Goal: Information Seeking & Learning: Find specific fact

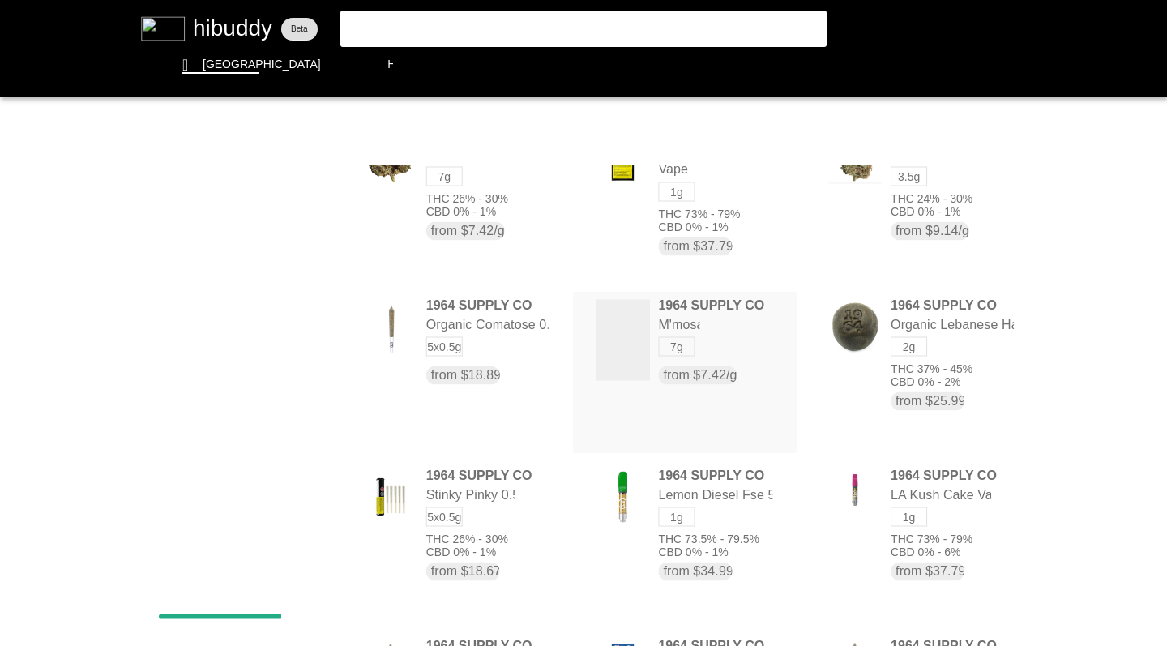
click at [917, 130] on flt-glass-pane at bounding box center [583, 323] width 1167 height 646
click at [924, 245] on flt-glass-pane at bounding box center [583, 323] width 1167 height 646
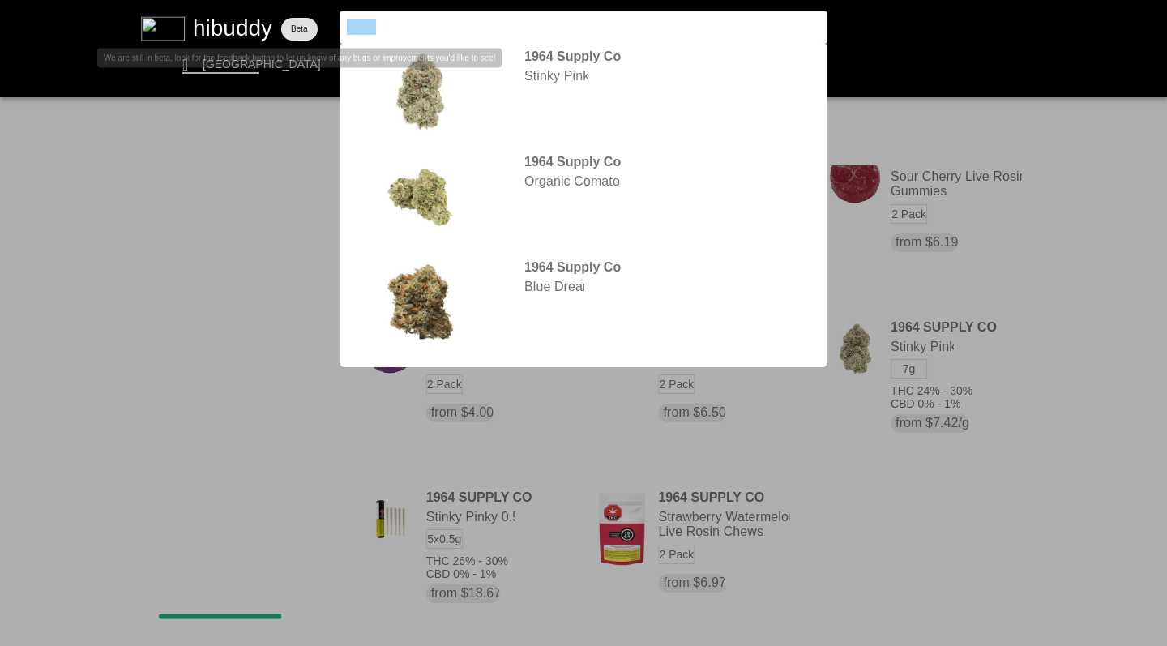
drag, startPoint x: 0, startPoint y: 0, endPoint x: 309, endPoint y: 15, distance: 309.1
click at [309, 15] on flt-glass-pane at bounding box center [583, 323] width 1167 height 646
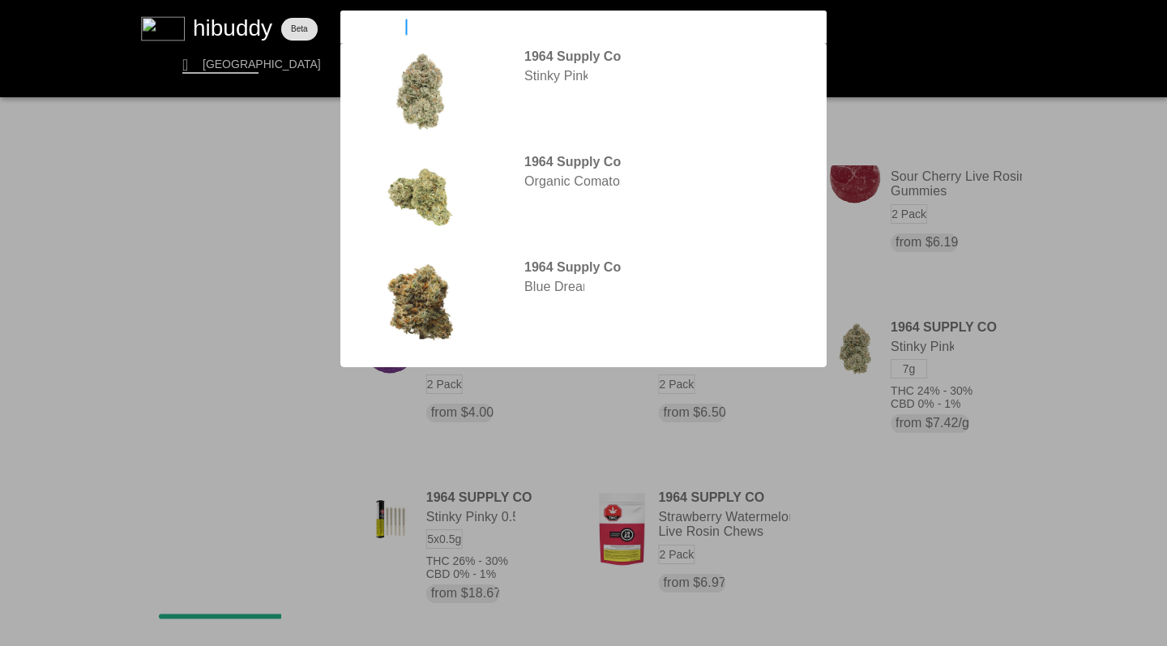
type input "simply bare"
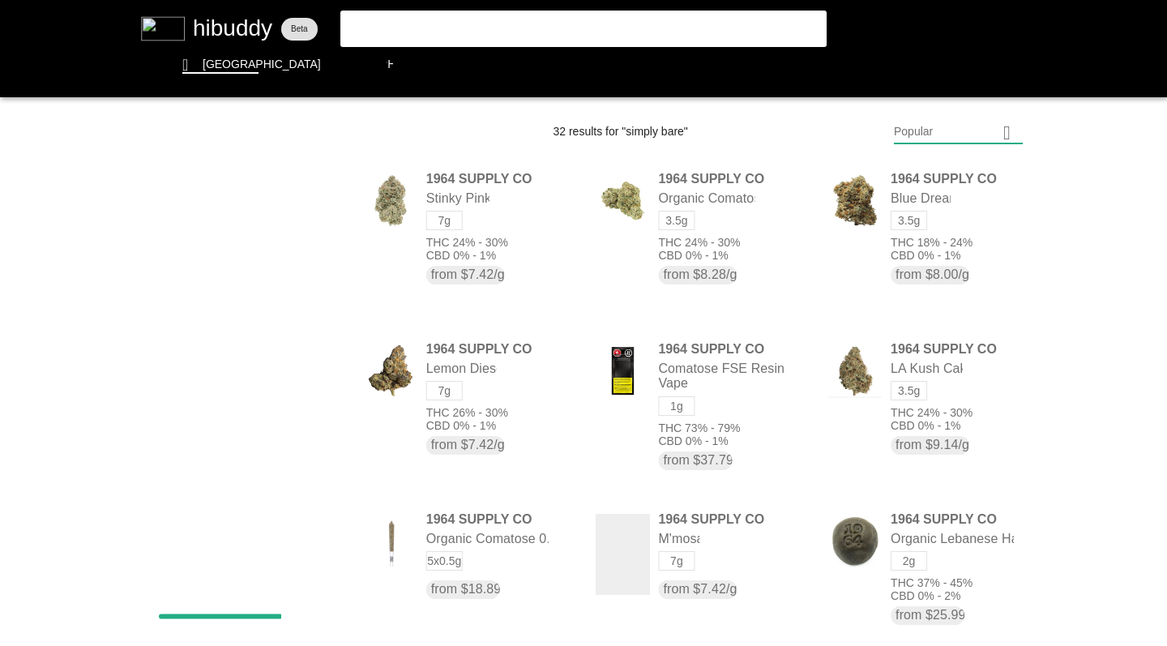
click at [418, 32] on flt-glass-pane at bounding box center [583, 323] width 1167 height 646
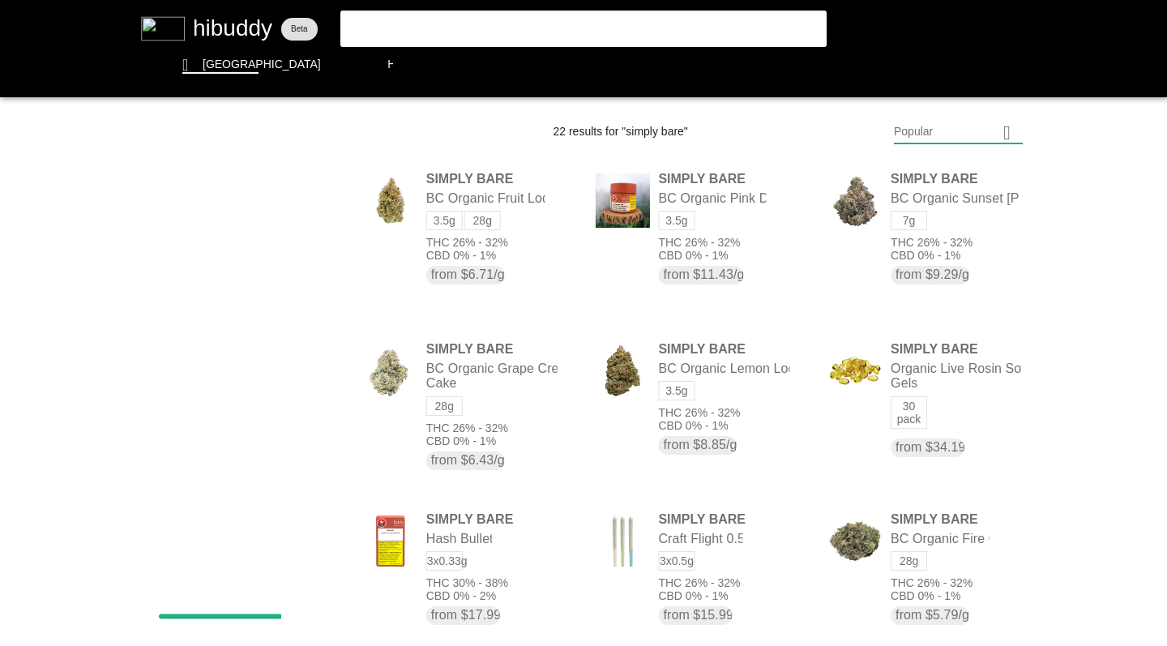
click at [924, 129] on flt-glass-pane at bounding box center [583, 323] width 1167 height 646
click at [916, 249] on flt-glass-pane at bounding box center [583, 323] width 1167 height 646
